Goal: Information Seeking & Learning: Learn about a topic

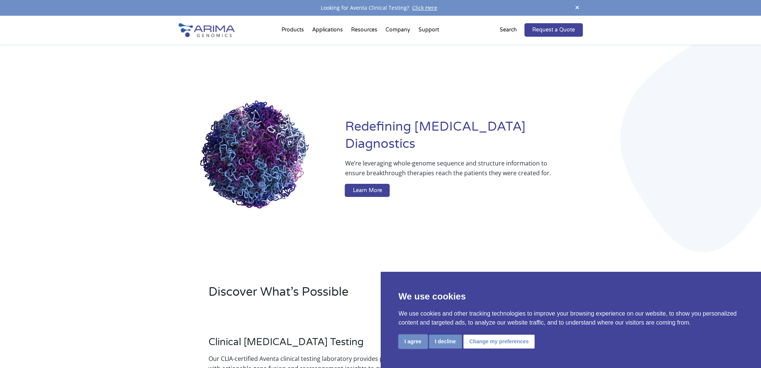
click at [418, 346] on button "I agree" at bounding box center [412, 341] width 29 height 14
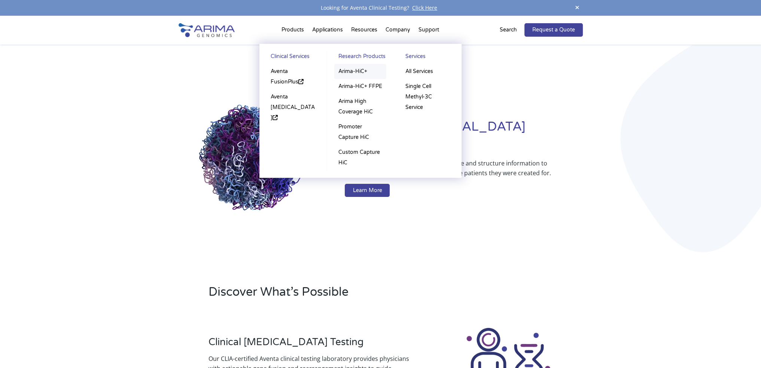
click at [361, 71] on link "Arima-HiC+" at bounding box center [360, 71] width 52 height 15
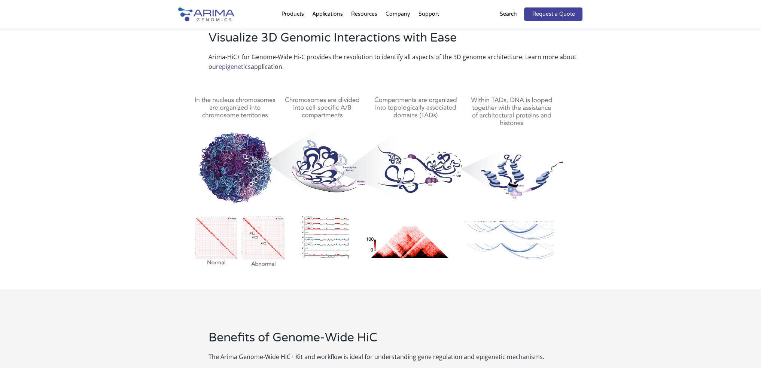
scroll to position [331, 0]
click at [89, 150] on div "Visualize 3D Genomic Interactions with Ease Arima-HiC+ for Genome-Wide Hi-C pro…" at bounding box center [380, 154] width 761 height 270
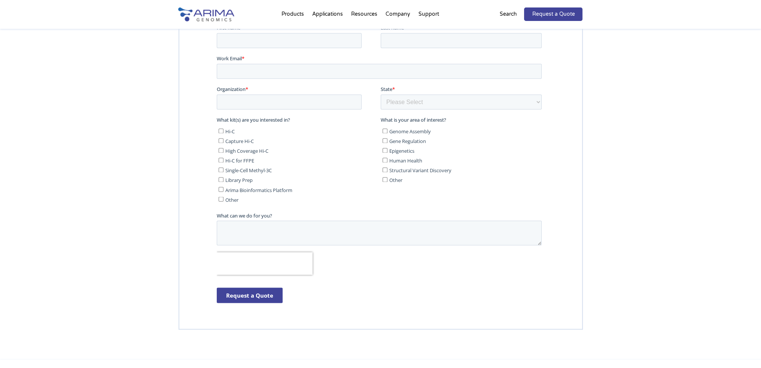
scroll to position [1741, 0]
